Goal: Task Accomplishment & Management: Complete application form

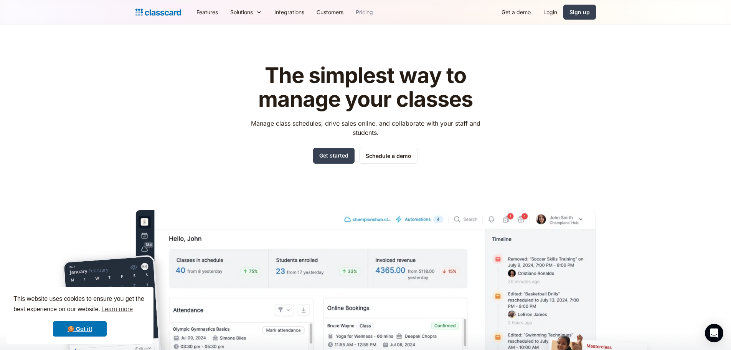
click at [368, 12] on link "Pricing" at bounding box center [365, 11] width 30 height 17
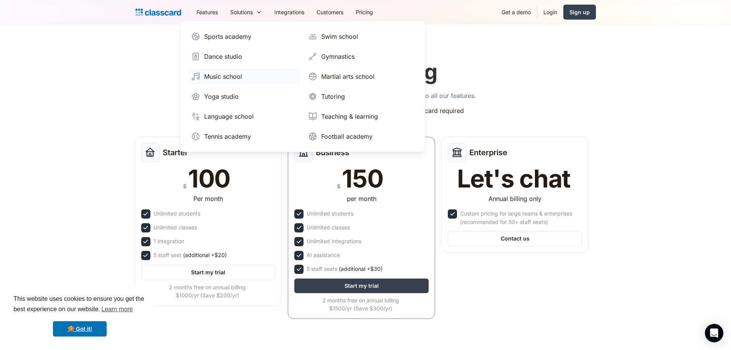
click at [268, 75] on link "Music school" at bounding box center [244, 76] width 112 height 15
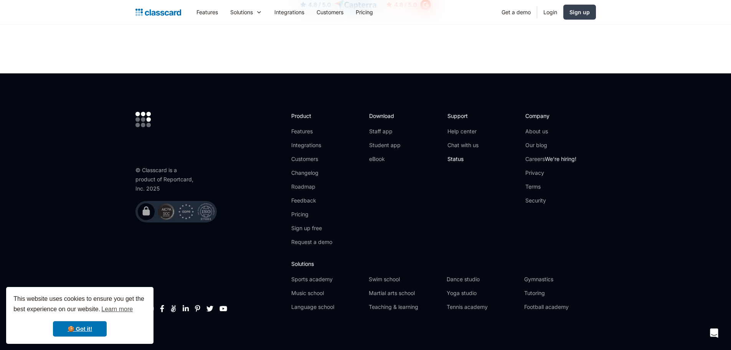
scroll to position [2482, 0]
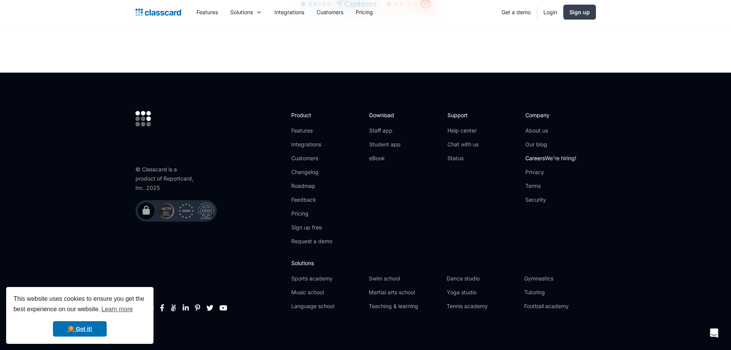
click at [557, 155] on span "We're hiring!" at bounding box center [560, 158] width 31 height 7
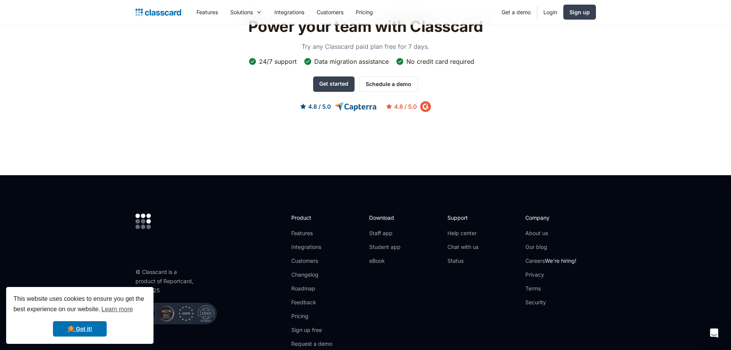
scroll to position [844, 0]
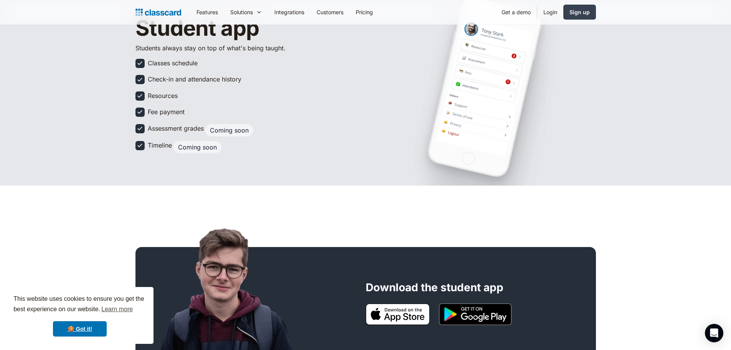
scroll to position [38, 0]
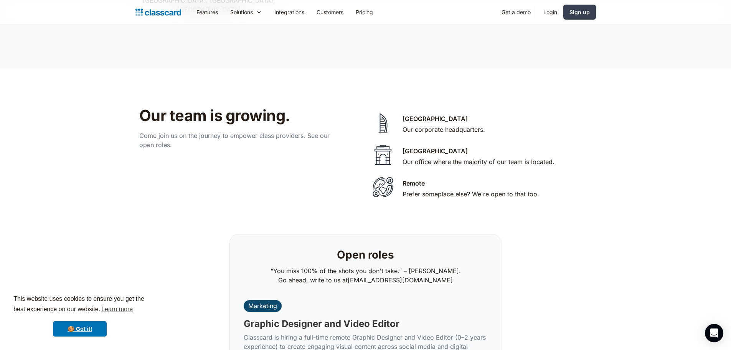
scroll to position [1578, 0]
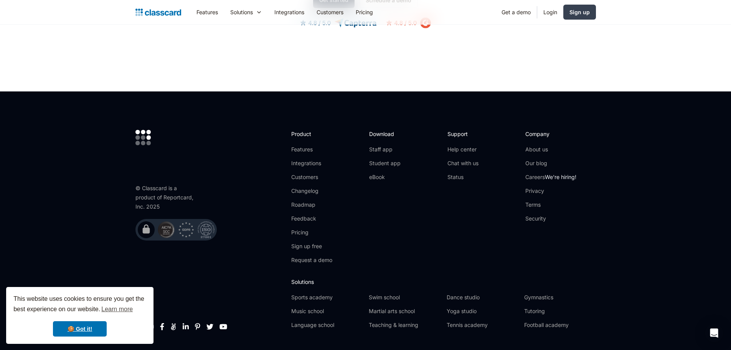
scroll to position [2482, 0]
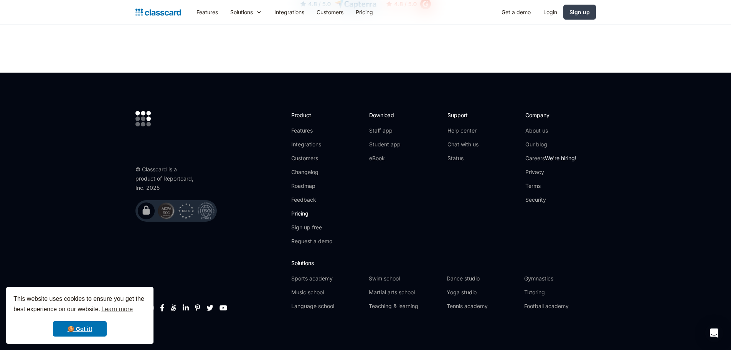
click at [306, 210] on link "Pricing" at bounding box center [311, 214] width 41 height 8
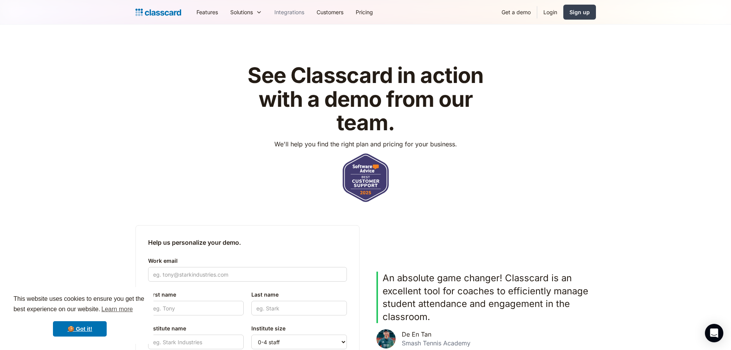
click at [291, 14] on link "Integrations" at bounding box center [289, 11] width 42 height 17
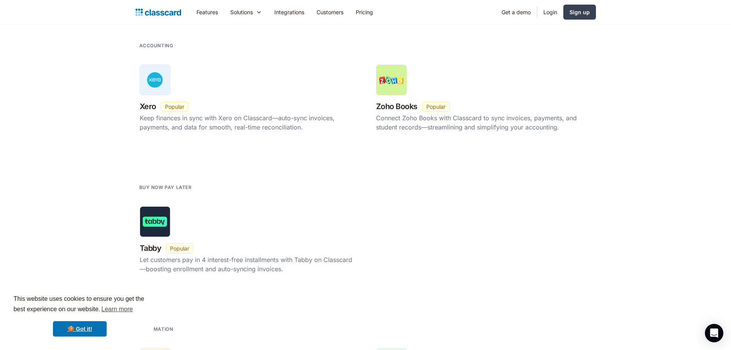
scroll to position [1034, 0]
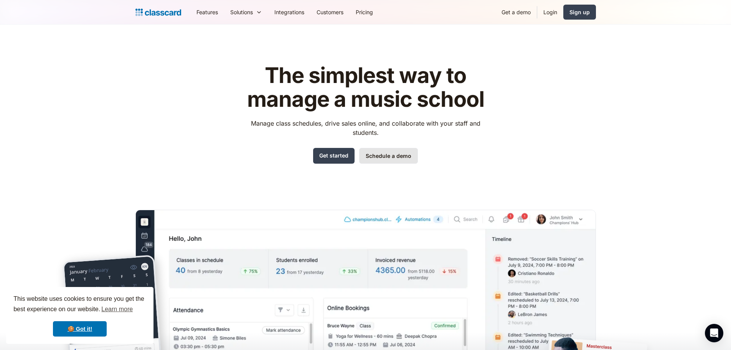
click at [388, 155] on link "Schedule a demo" at bounding box center [388, 156] width 59 height 16
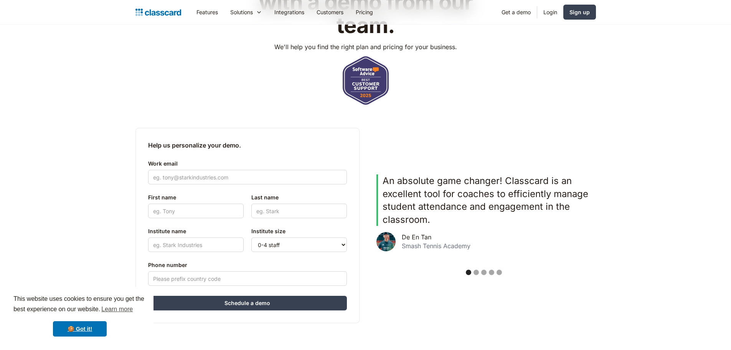
scroll to position [192, 0]
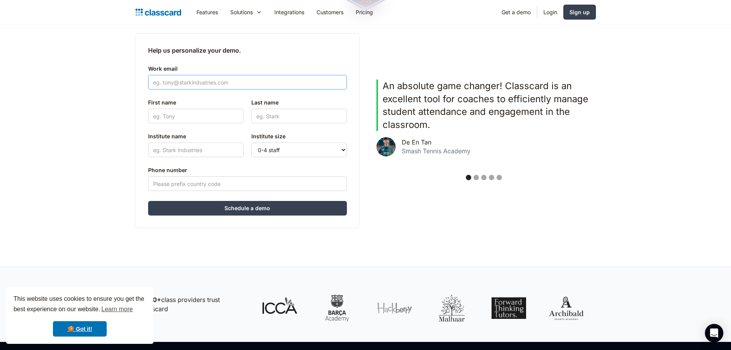
click at [243, 82] on input "Work email" at bounding box center [247, 82] width 199 height 15
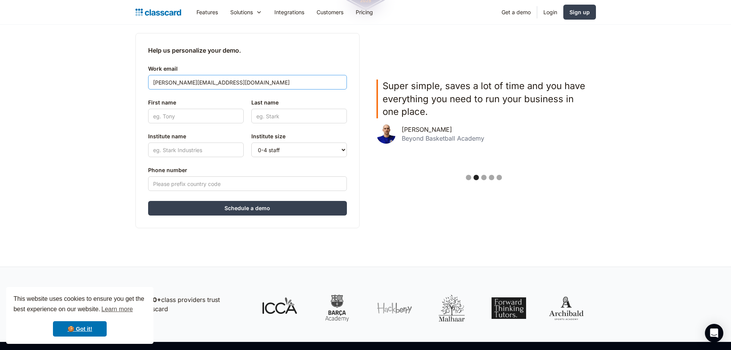
type input "mimi@tarasimonstudios.com"
type input "Mimi"
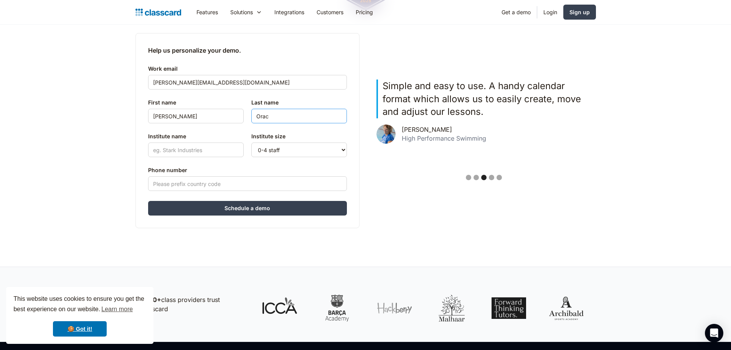
type input "Orac"
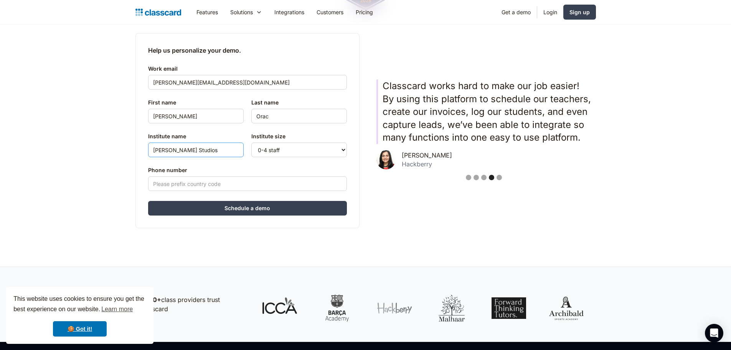
type input "Tara Simon Studios"
click at [302, 150] on select "0-4 staff 5-10 staff 11-25 staff 26-50 staff 51-100 staff 101+ staff" at bounding box center [299, 149] width 96 height 15
select select "5-10"
click at [251, 142] on select "0-4 staff 5-10 staff 11-25 staff 26-50 staff 51-100 staff 101+ staff" at bounding box center [299, 149] width 96 height 15
click at [214, 182] on input "Phone number" at bounding box center [247, 183] width 199 height 15
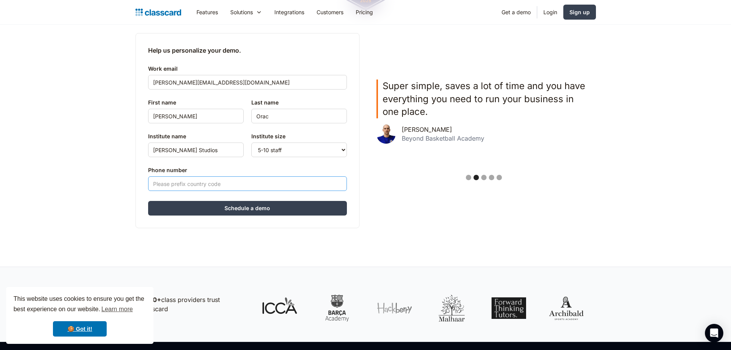
click at [187, 180] on input "Phone number" at bounding box center [247, 183] width 199 height 15
type input "8664719454"
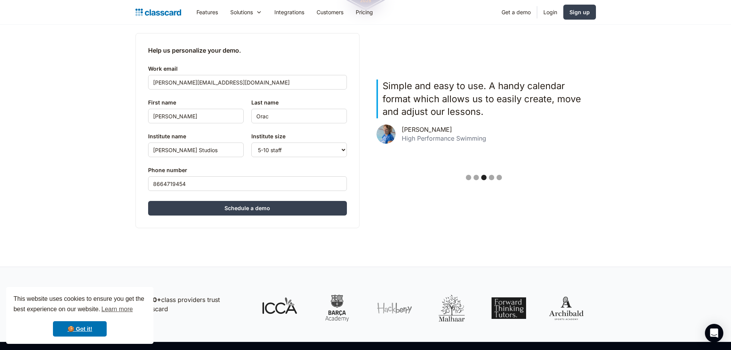
click at [224, 214] on input "Schedule a demo" at bounding box center [247, 208] width 199 height 15
type input "Hang in there..."
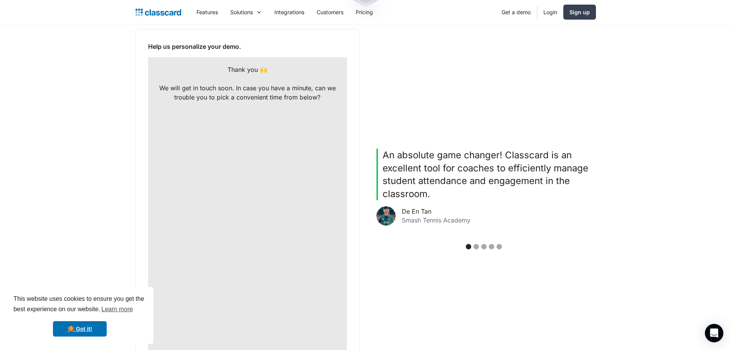
scroll to position [250, 0]
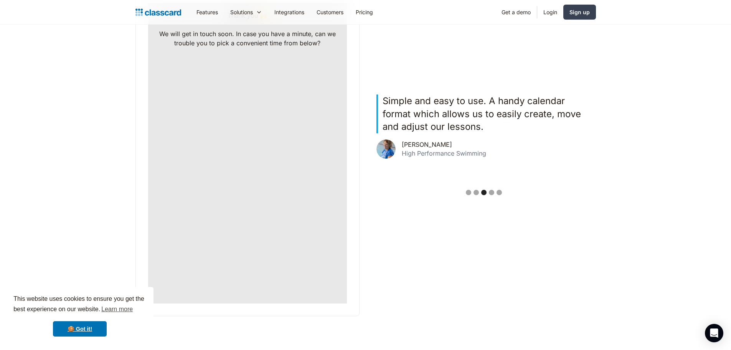
drag, startPoint x: 410, startPoint y: 241, endPoint x: 401, endPoint y: 242, distance: 8.1
click at [410, 241] on div "Help us personalize your demo. Work email mimi@tarasimonstudios.com First name …" at bounding box center [365, 145] width 461 height 341
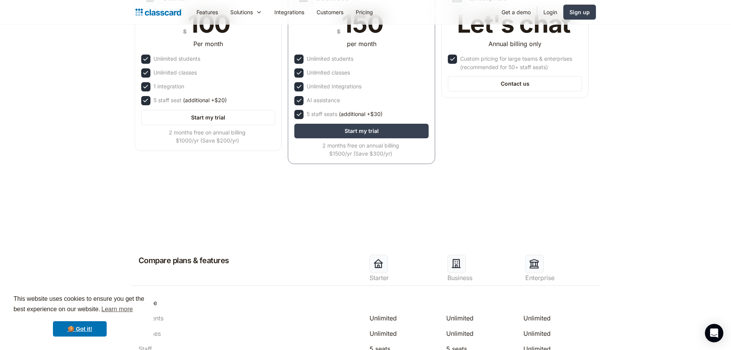
scroll to position [38, 0]
